Goal: Task Accomplishment & Management: Use online tool/utility

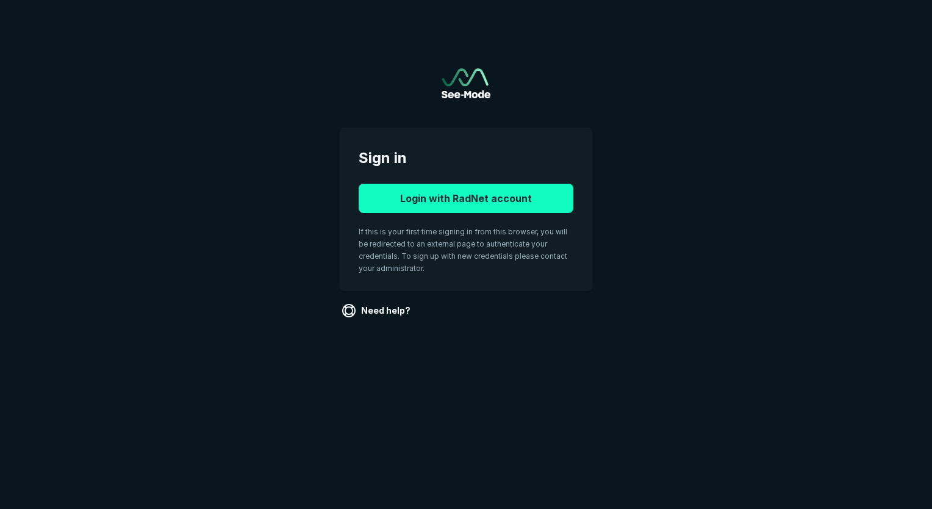
click at [450, 197] on button "Login with RadNet account" at bounding box center [466, 198] width 215 height 29
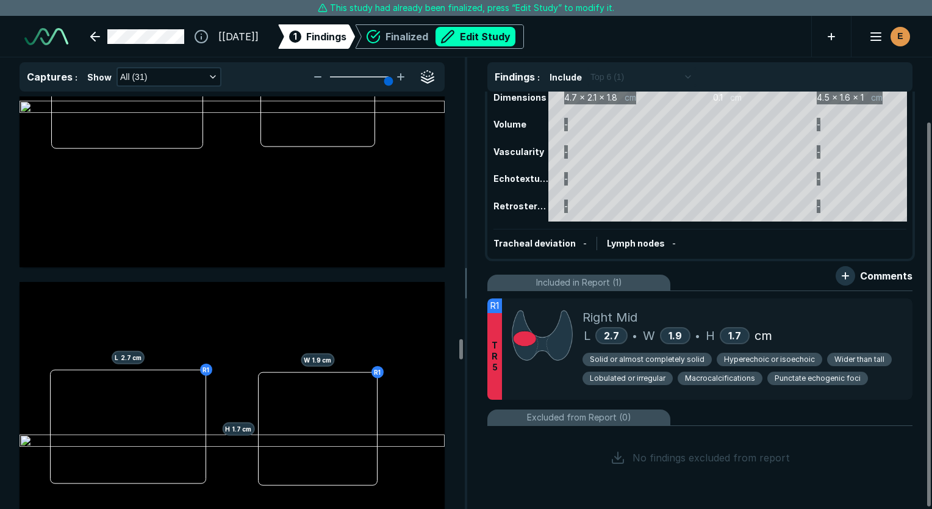
scroll to position [6151, 0]
